Goal: Information Seeking & Learning: Understand process/instructions

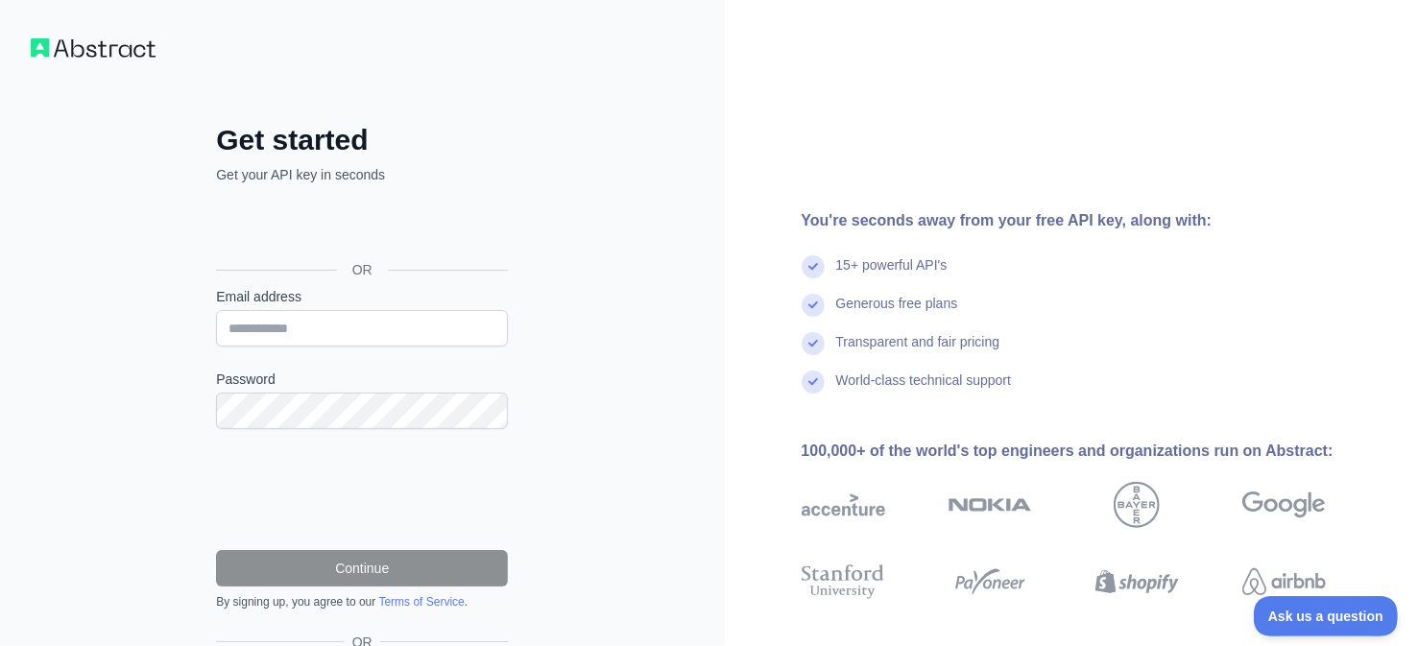
scroll to position [139, 0]
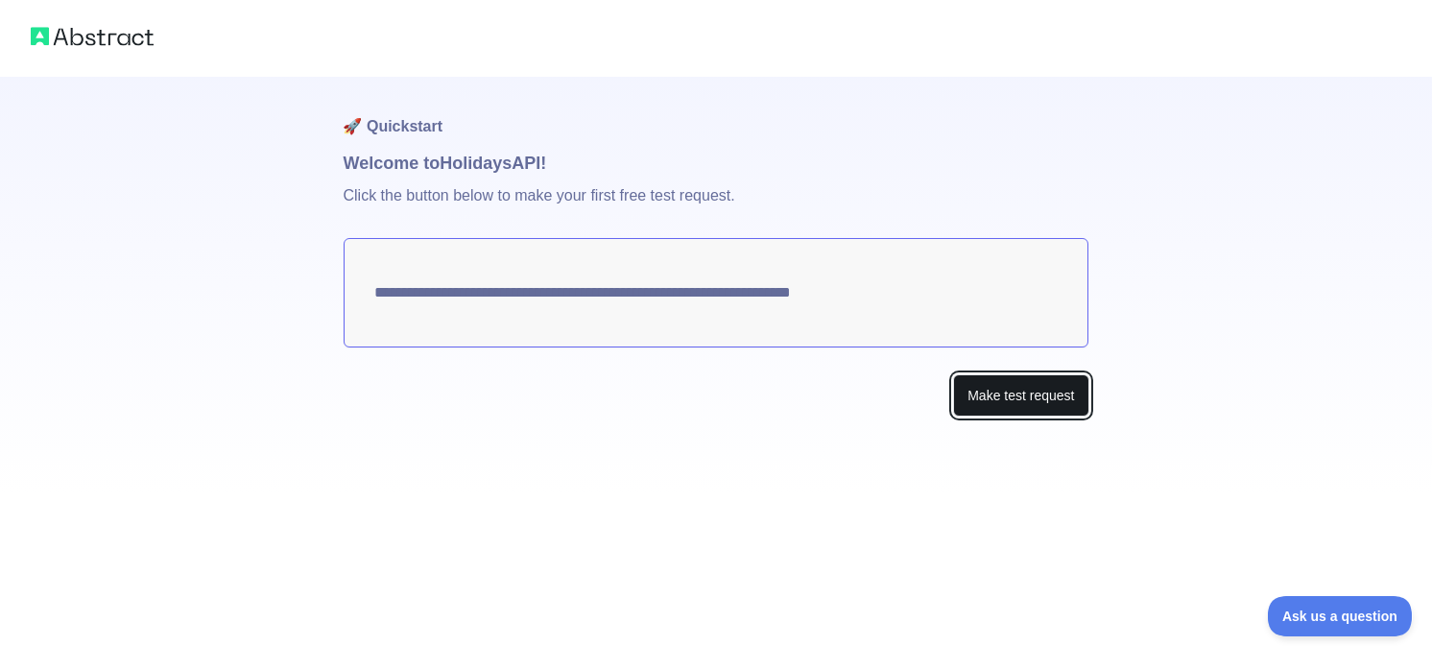
click at [1042, 397] on button "Make test request" at bounding box center [1020, 395] width 135 height 43
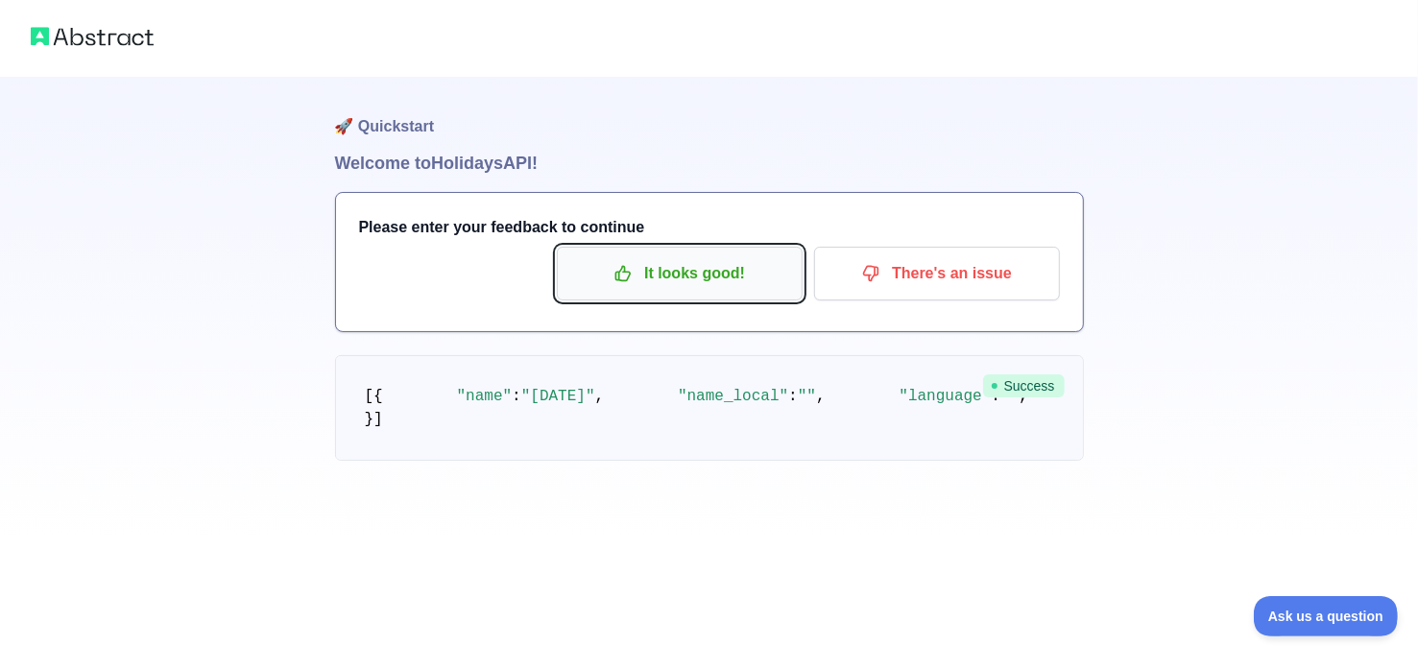
click at [709, 274] on p "It looks good!" at bounding box center [679, 273] width 217 height 33
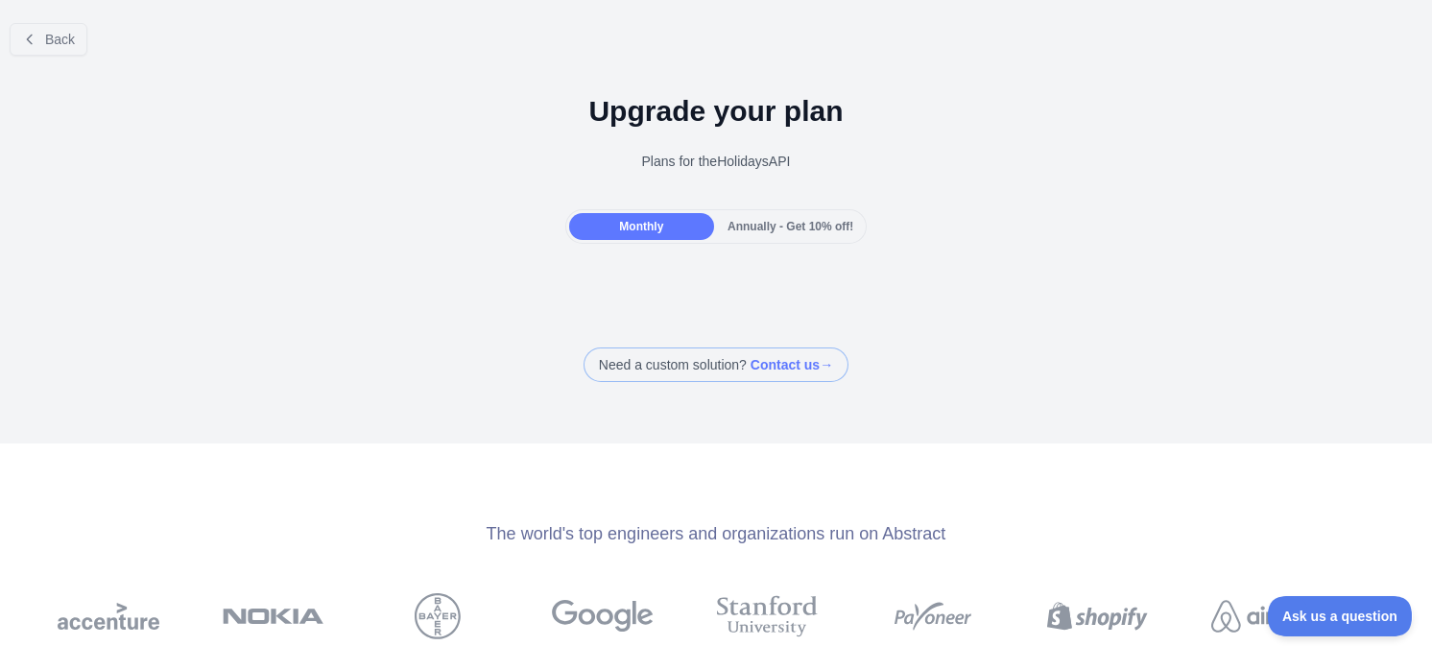
click at [660, 234] on div "Monthly" at bounding box center [641, 226] width 145 height 27
click at [756, 371] on span at bounding box center [716, 365] width 265 height 35
drag, startPoint x: 341, startPoint y: 350, endPoint x: 317, endPoint y: 317, distance: 41.3
click at [341, 350] on div "Need a custom solution? Contact us →" at bounding box center [716, 365] width 1432 height 35
click at [70, 44] on span "Back" at bounding box center [60, 39] width 30 height 15
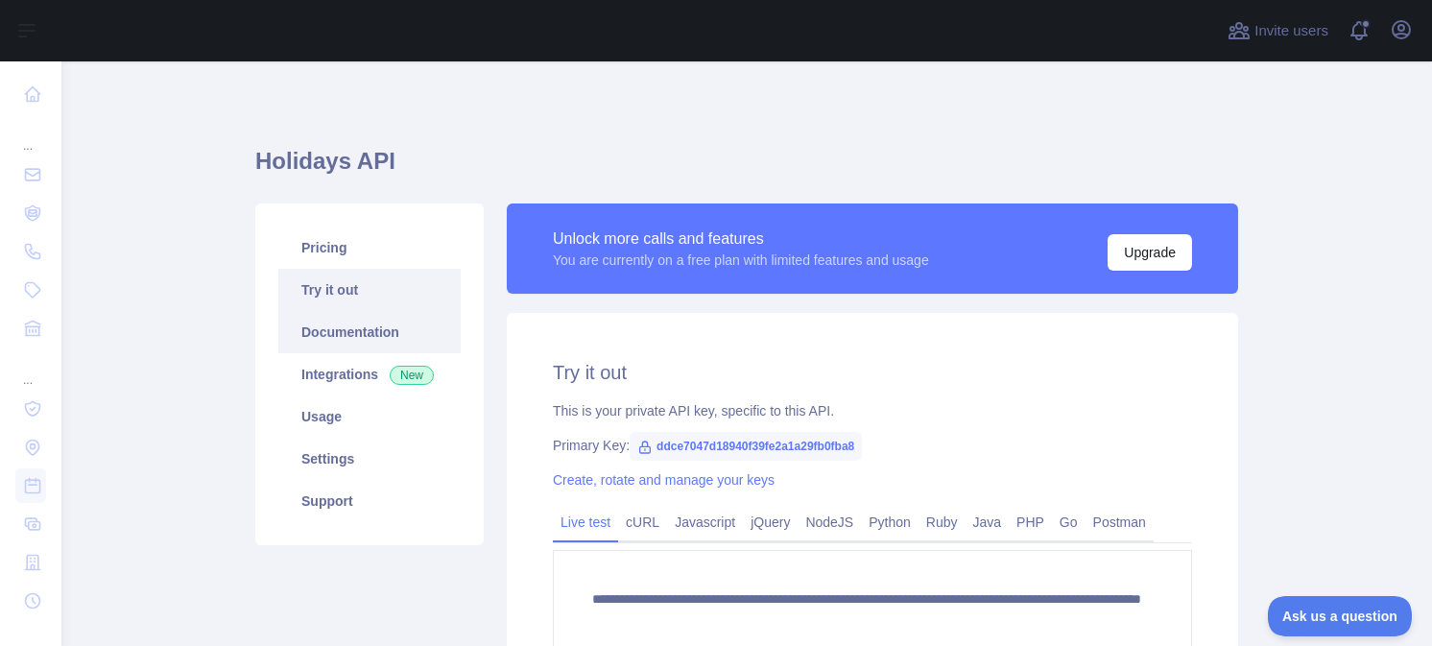
click at [337, 326] on link "Documentation" at bounding box center [369, 332] width 182 height 42
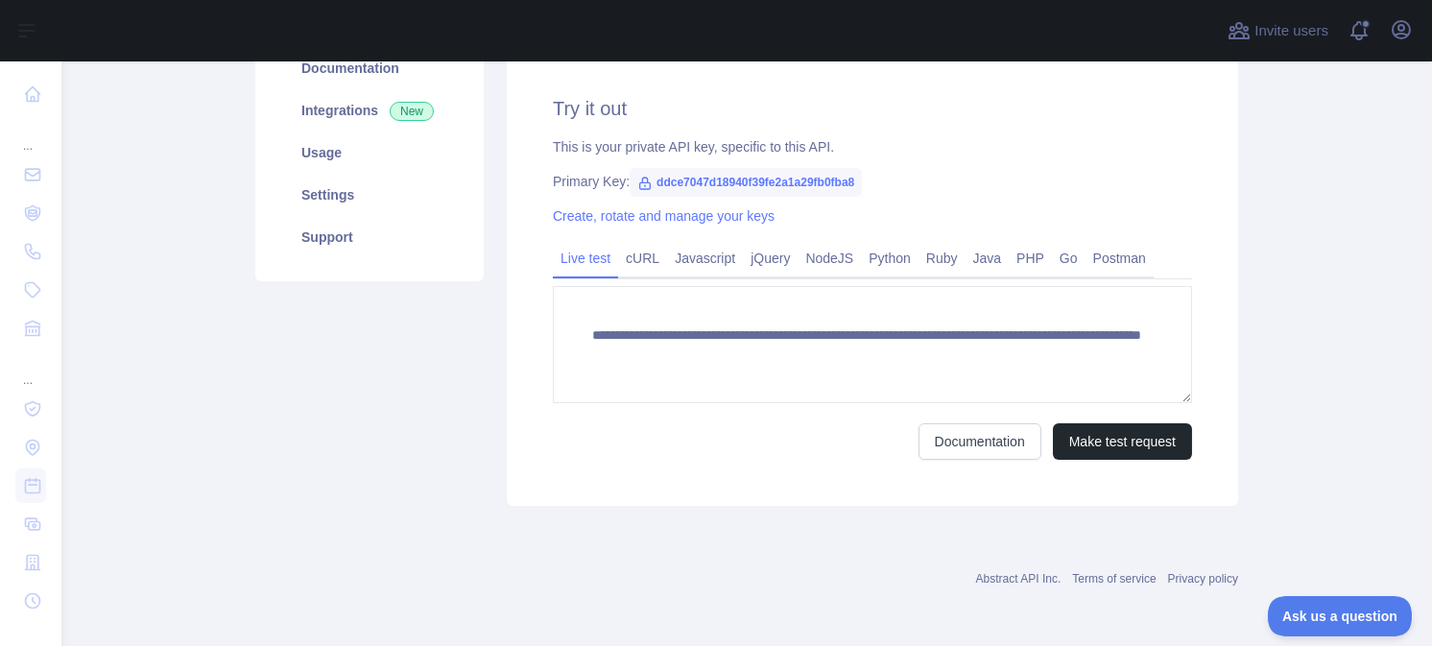
scroll to position [168, 0]
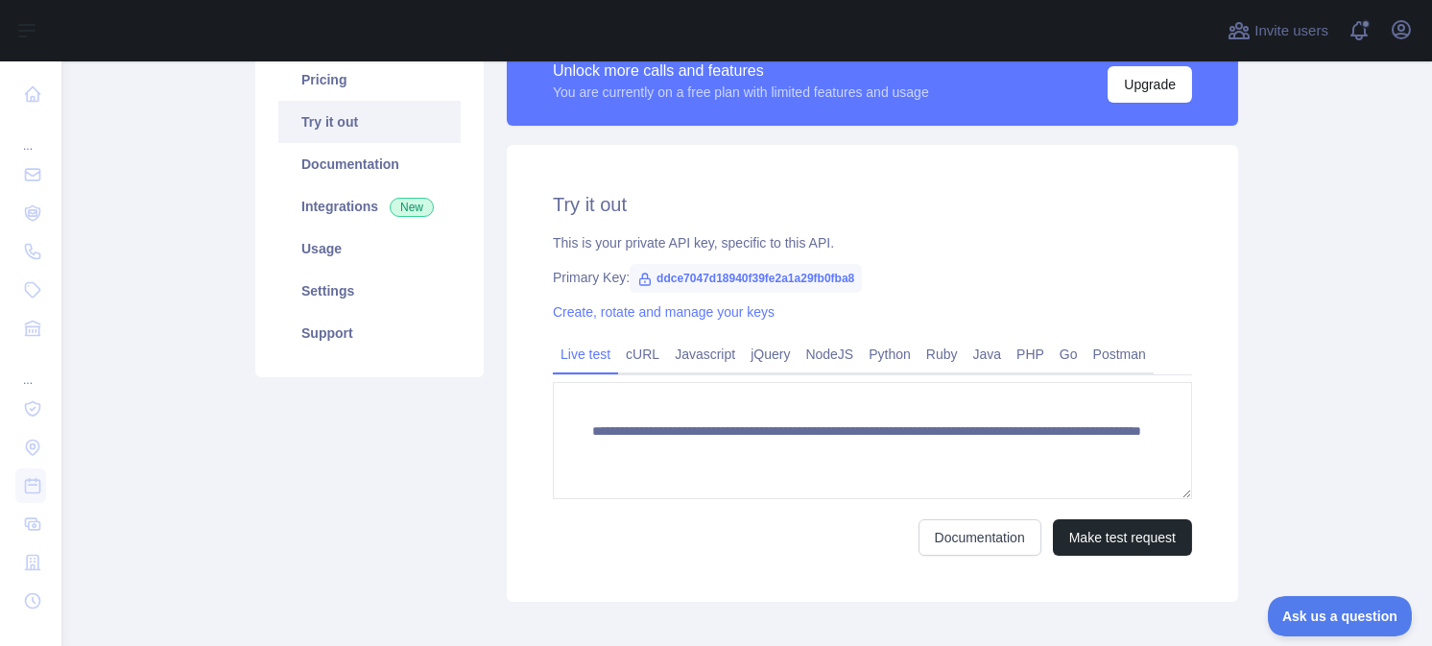
click at [687, 277] on span "ddce7047d18940f39fe2a1a29fb0fba8" at bounding box center [746, 278] width 232 height 29
click at [708, 277] on span "ddce7047d18940f39fe2a1a29fb0fba8" at bounding box center [746, 278] width 232 height 29
drag, startPoint x: 646, startPoint y: 280, endPoint x: 857, endPoint y: 276, distance: 211.3
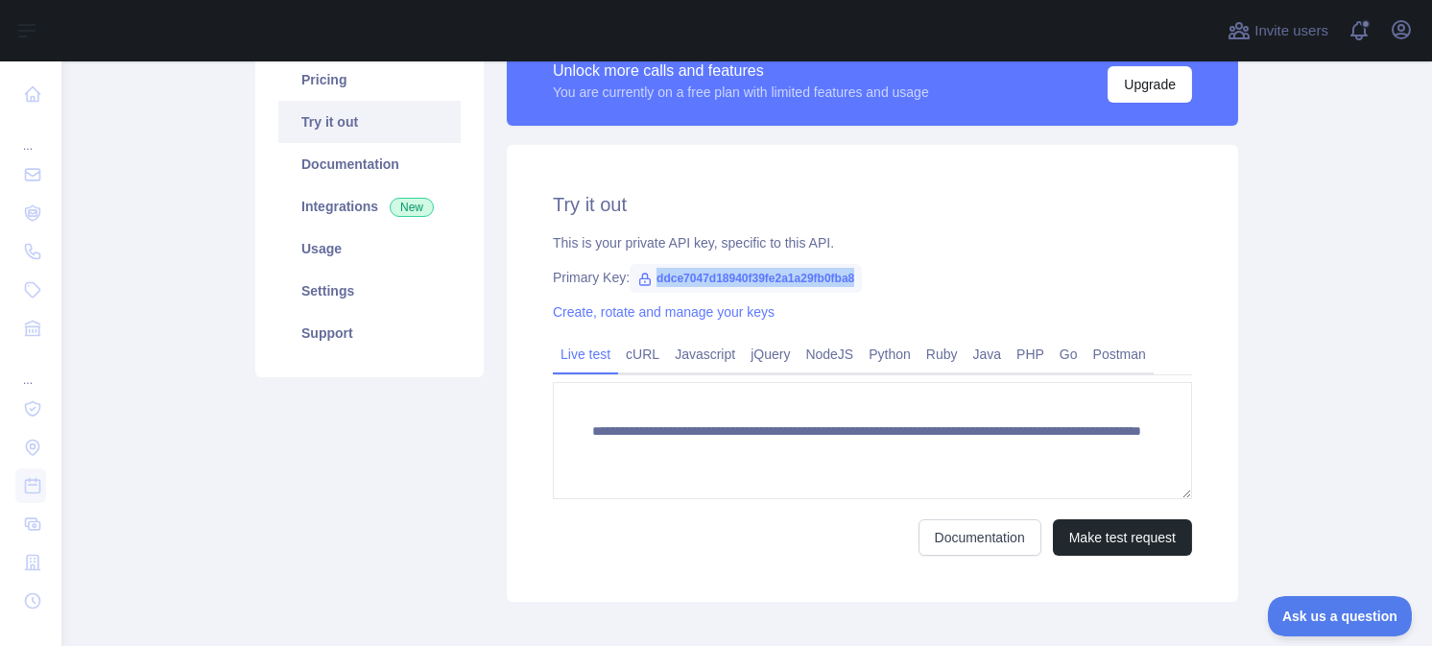
click at [857, 276] on div "Primary Key: ddce7047d18940f39fe2a1a29fb0fba8" at bounding box center [872, 277] width 639 height 19
copy span "ddce7047d18940f39fe2a1a29fb0fba8"
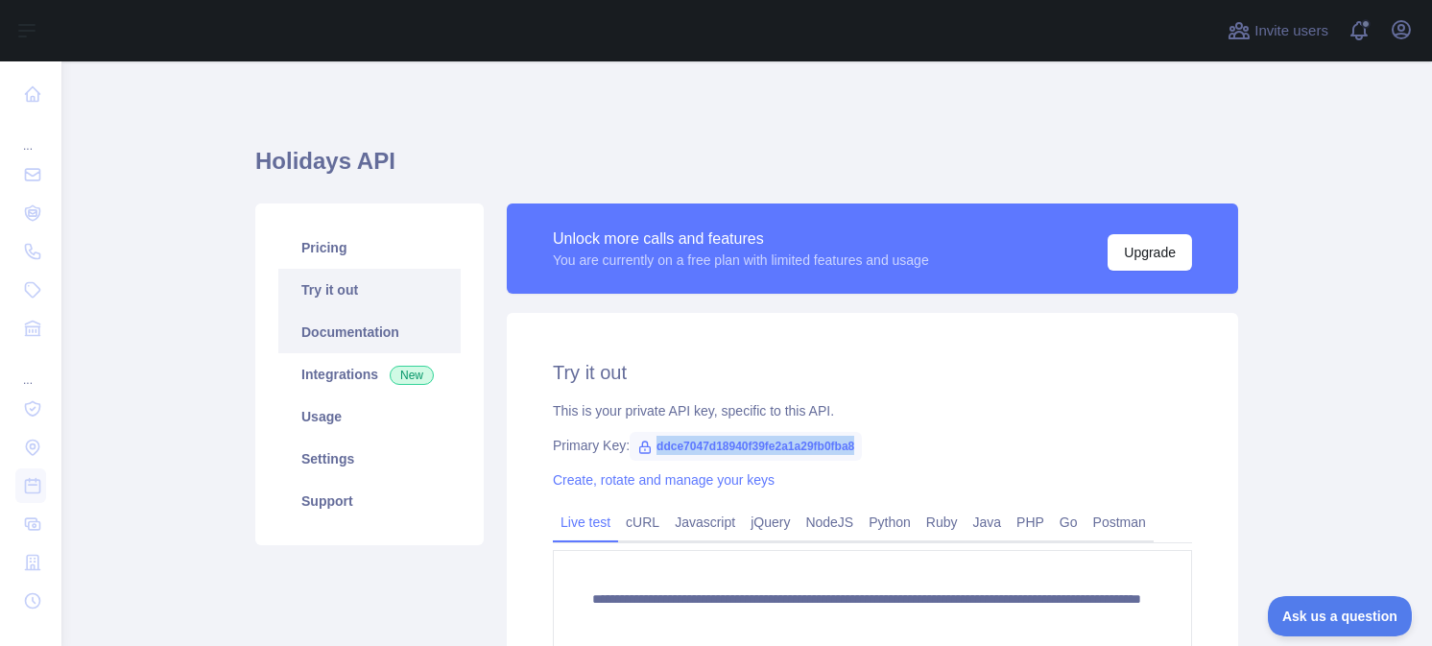
click at [370, 323] on link "Documentation" at bounding box center [369, 332] width 182 height 42
copy span "ddce7047d18940f39fe2a1a29fb0fba8"
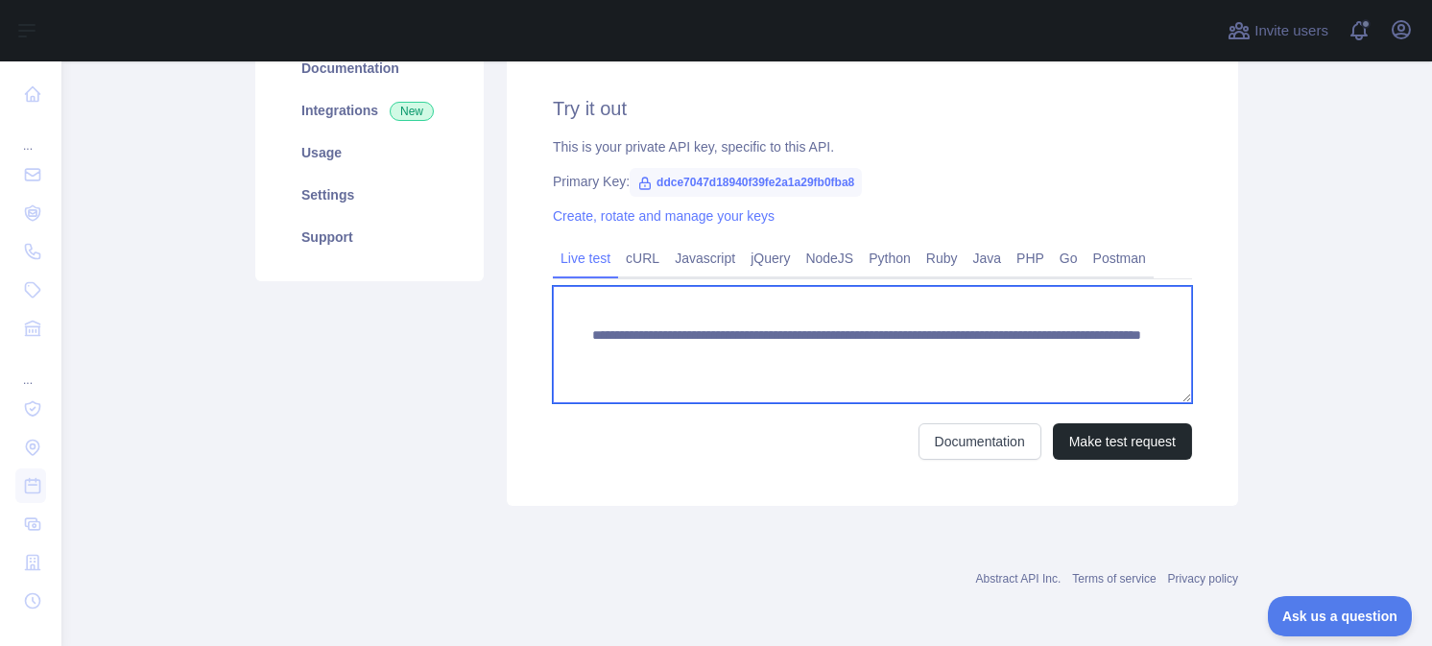
drag, startPoint x: 1162, startPoint y: 358, endPoint x: 572, endPoint y: 326, distance: 590.3
click at [572, 326] on textarea "**********" at bounding box center [872, 344] width 639 height 117
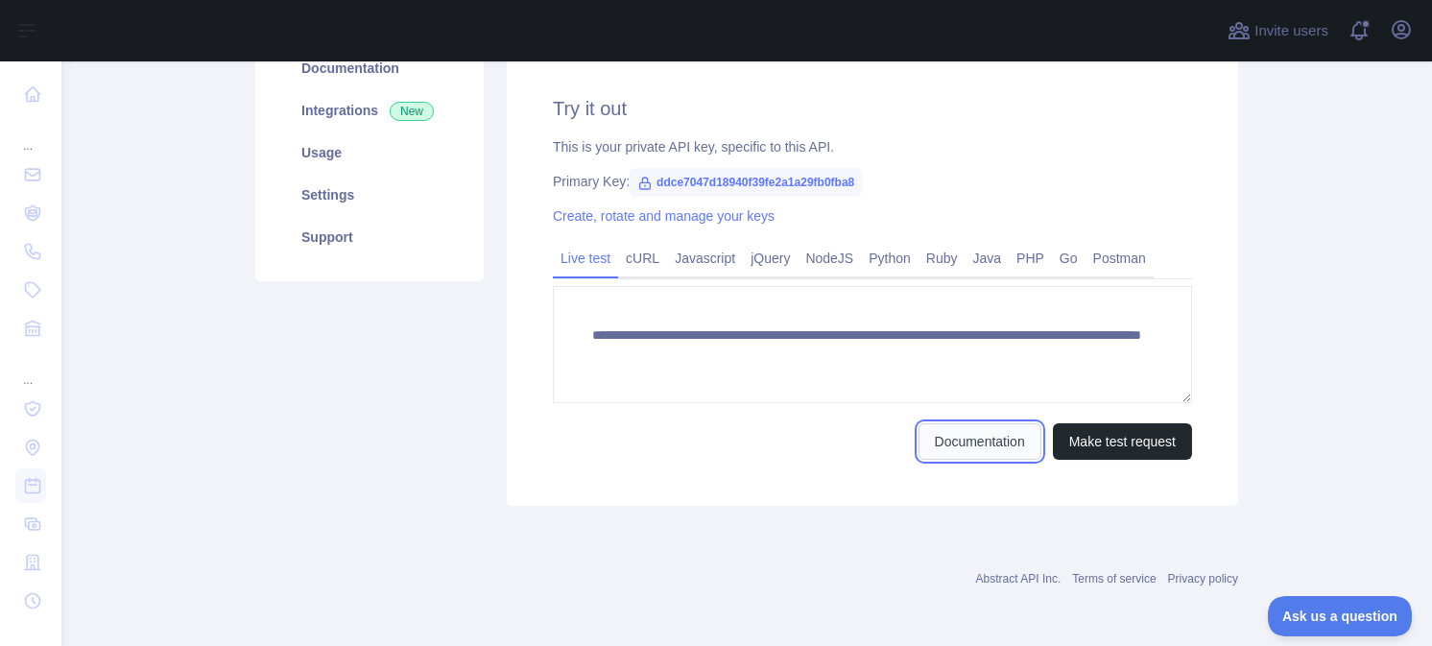
click at [972, 449] on link "Documentation" at bounding box center [980, 441] width 123 height 36
